Goal: Find specific page/section: Find specific page/section

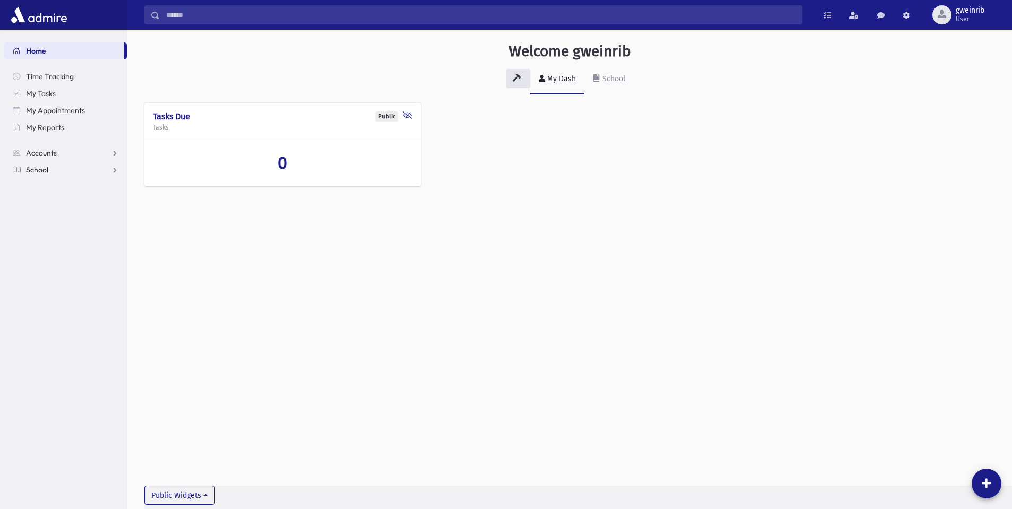
click at [42, 167] on span "School" at bounding box center [37, 170] width 22 height 10
click at [42, 184] on span "Students" at bounding box center [46, 187] width 29 height 10
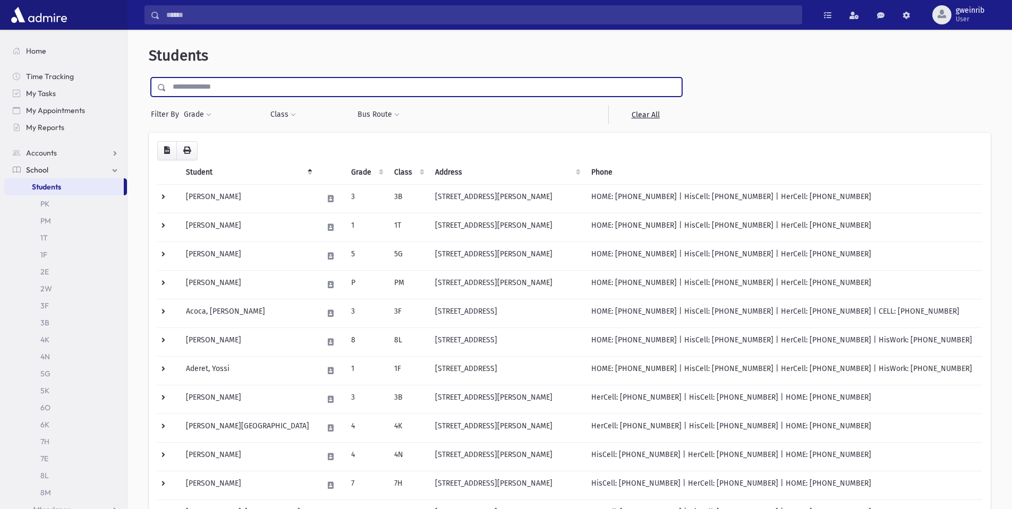
click at [204, 86] on input "text" at bounding box center [423, 87] width 515 height 19
type input "*****"
click at [149, 78] on input "submit" at bounding box center [164, 85] width 30 height 14
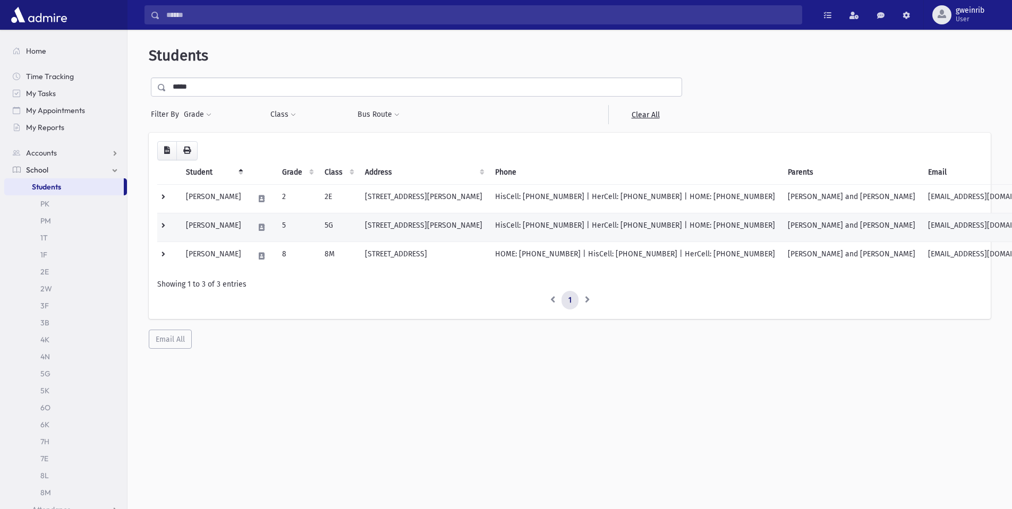
click at [247, 224] on td "[PERSON_NAME]" at bounding box center [213, 227] width 68 height 29
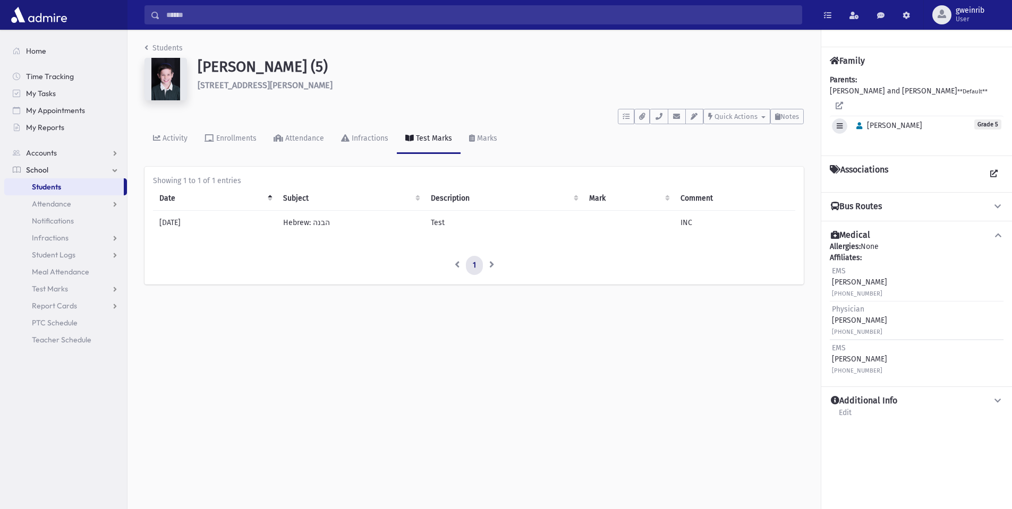
click at [842, 123] on icon "button" at bounding box center [839, 126] width 6 height 7
click at [933, 116] on div "Edit Individual Delete Individual Set Primary [PERSON_NAME] Grade 5" at bounding box center [916, 126] width 174 height 20
click at [853, 387] on div "Additional Info Edit" at bounding box center [916, 411] width 191 height 48
click at [843, 102] on icon at bounding box center [838, 105] width 7 height 7
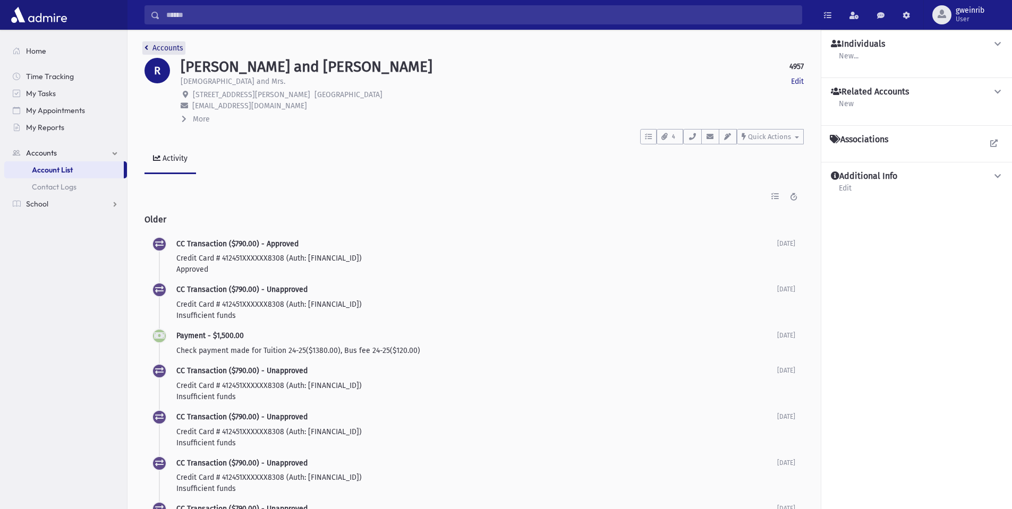
click at [157, 47] on link "Accounts" at bounding box center [163, 48] width 39 height 9
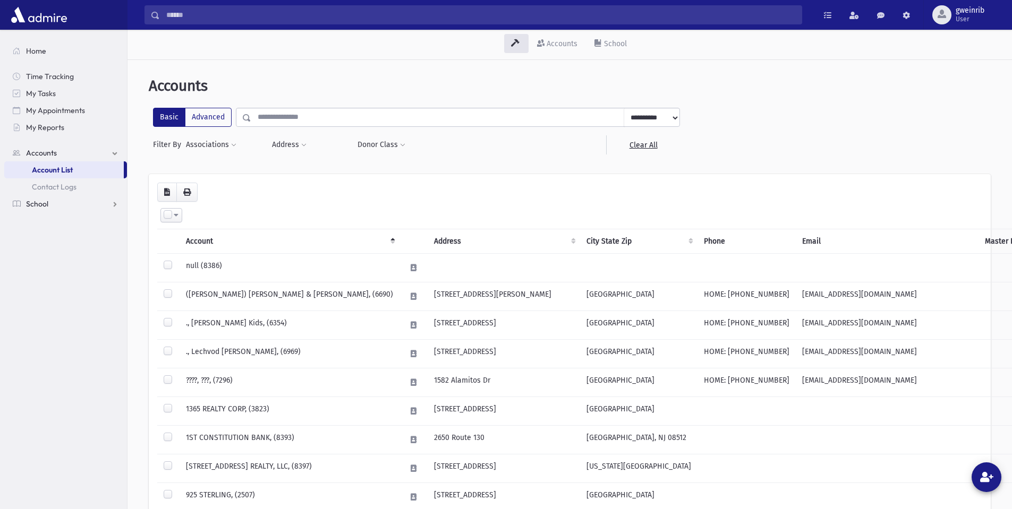
click at [38, 206] on span "School" at bounding box center [37, 204] width 22 height 10
click at [40, 190] on span "Students" at bounding box center [46, 187] width 29 height 10
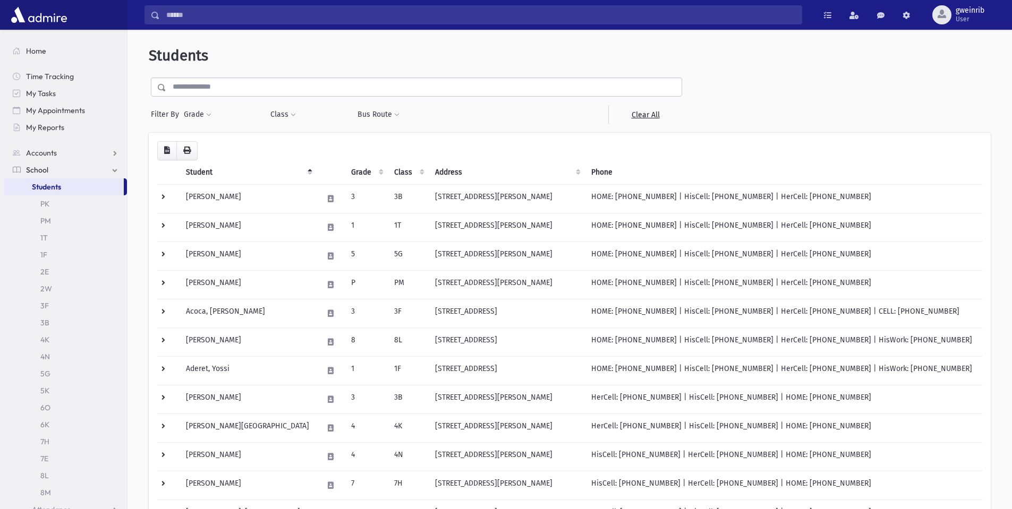
click at [186, 88] on input "text" at bounding box center [423, 87] width 515 height 19
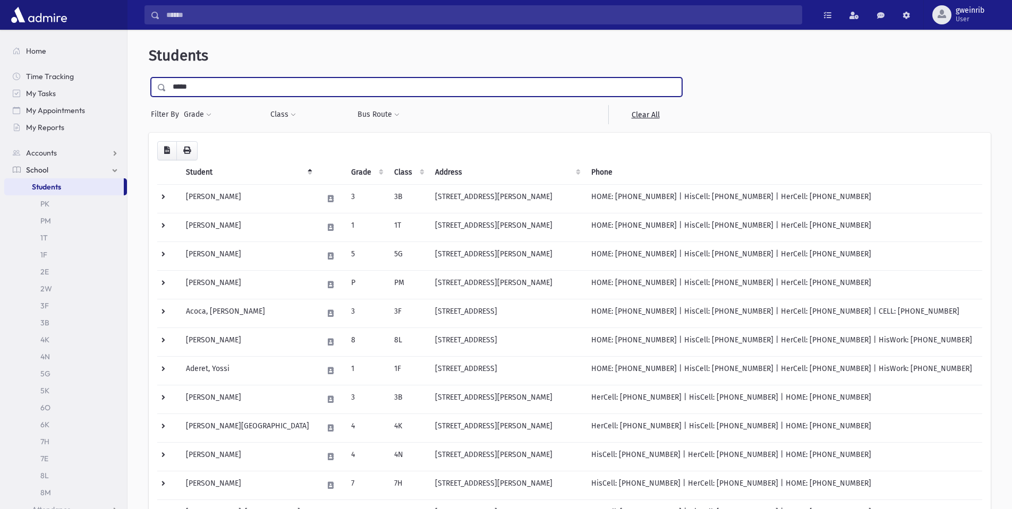
type input "*****"
click at [149, 78] on input "submit" at bounding box center [164, 85] width 30 height 14
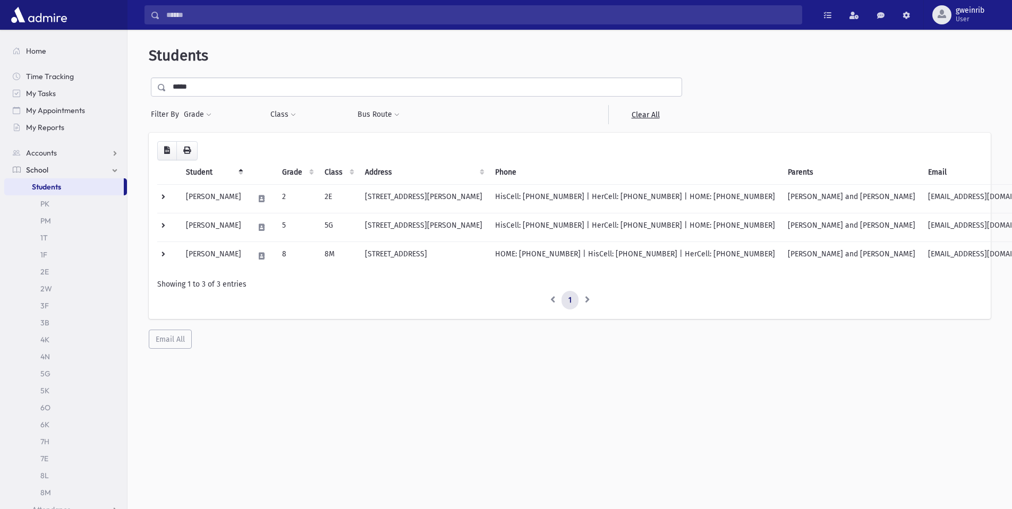
click at [252, 87] on input "*****" at bounding box center [423, 87] width 515 height 19
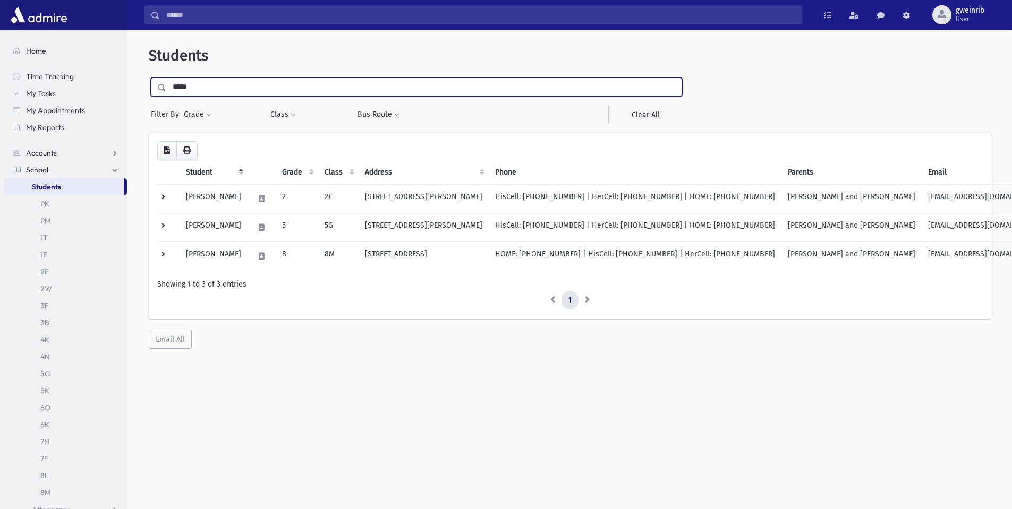
click at [149, 78] on input "submit" at bounding box center [164, 85] width 30 height 14
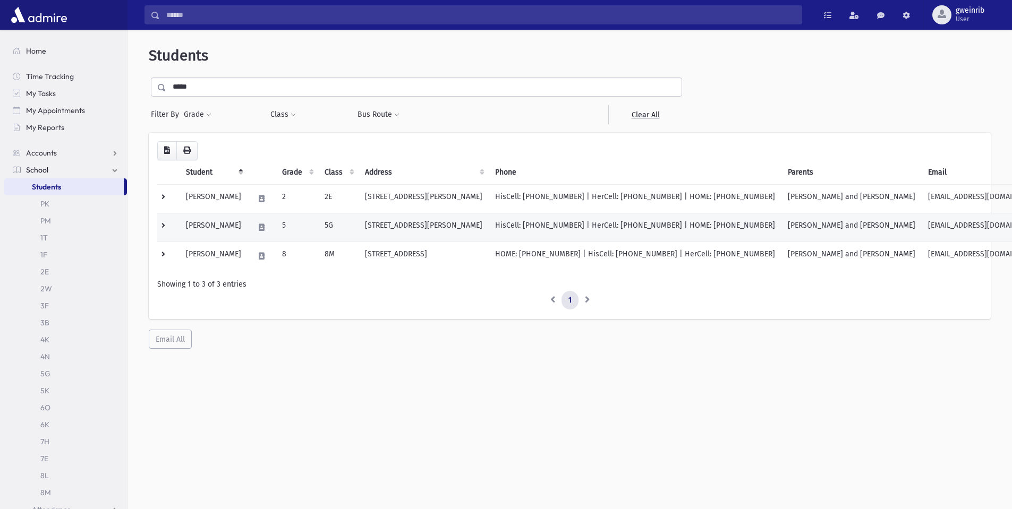
click at [200, 230] on td "[PERSON_NAME]" at bounding box center [213, 227] width 68 height 29
